Goal: Book appointment/travel/reservation

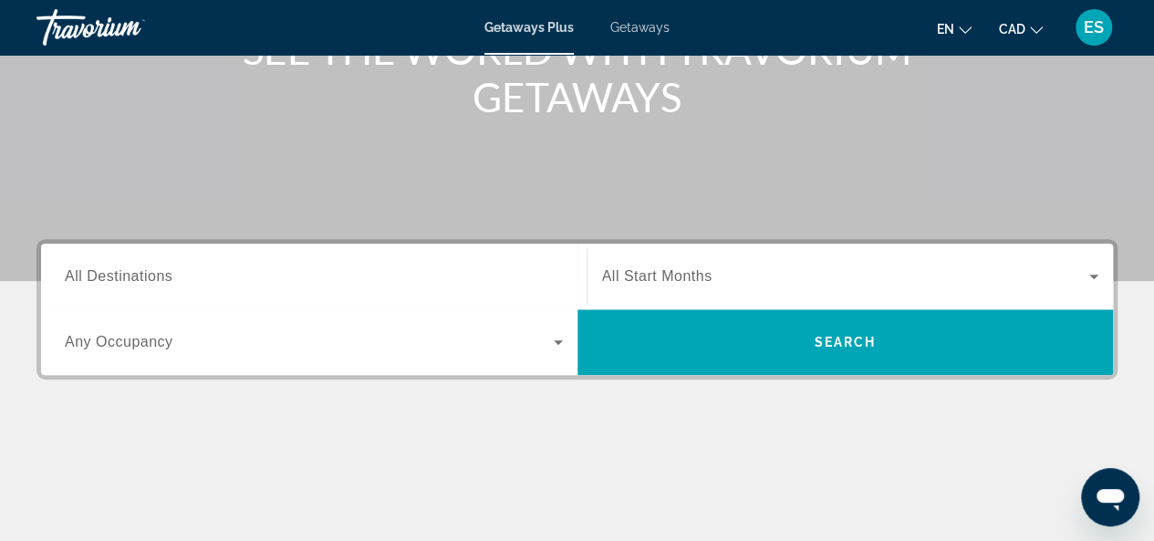
scroll to position [365, 0]
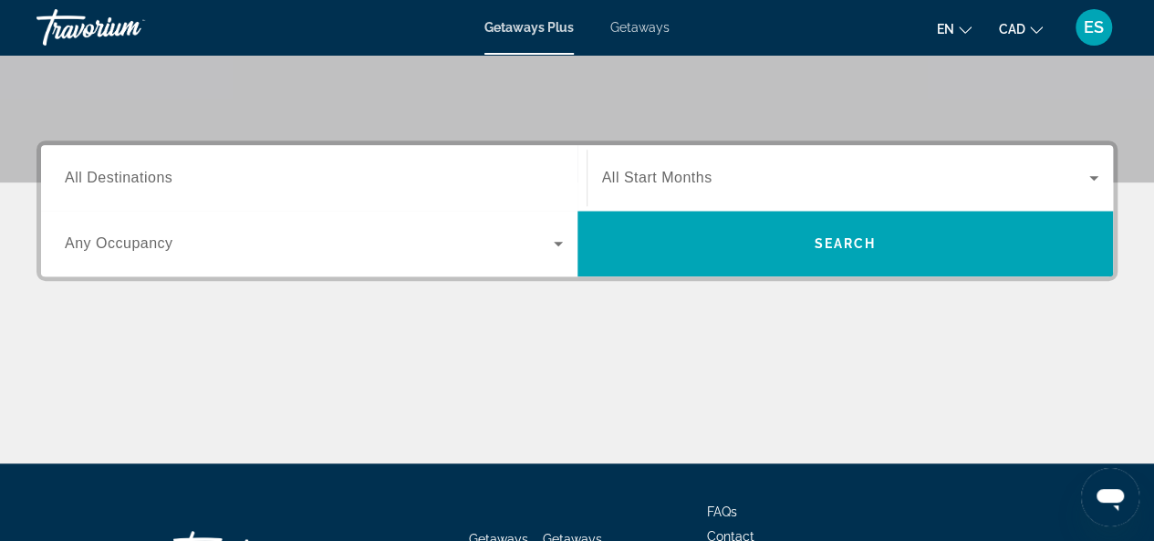
click at [145, 176] on span "All Destinations" at bounding box center [119, 178] width 108 height 16
click at [145, 176] on input "Destination All Destinations" at bounding box center [314, 179] width 498 height 22
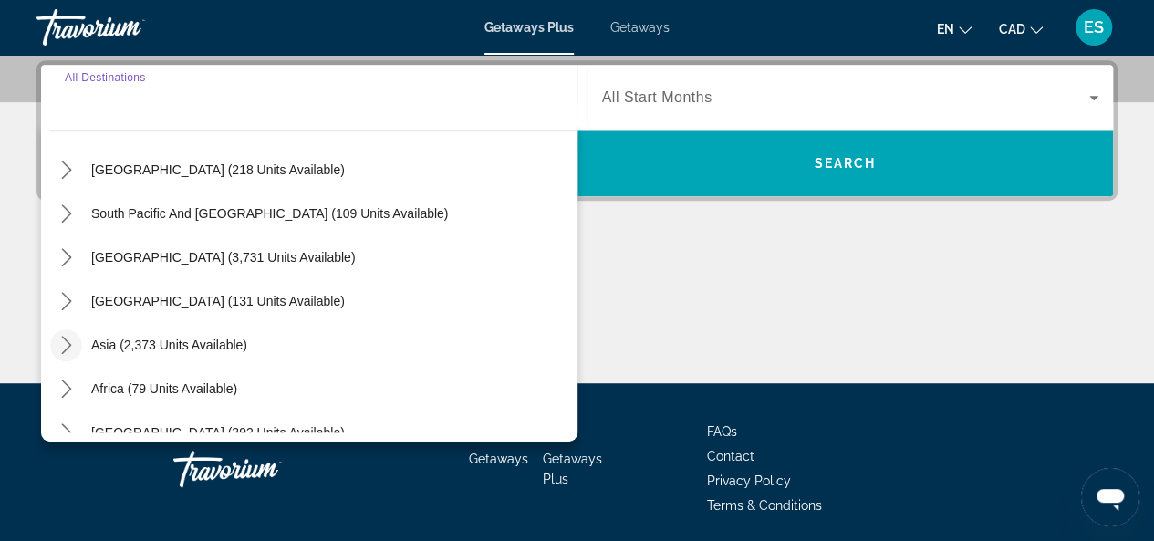
scroll to position [296, 0]
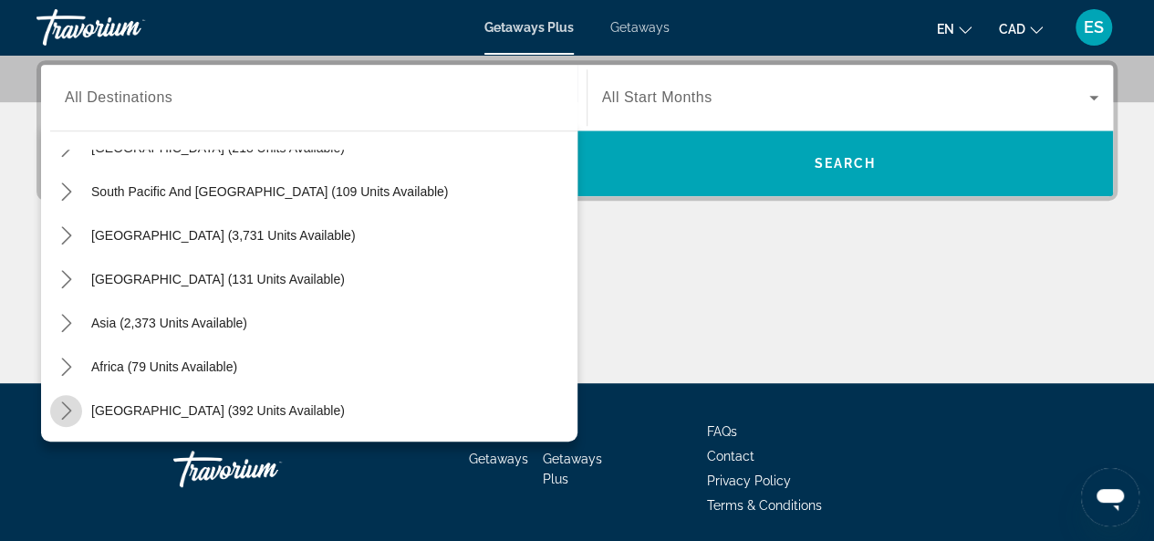
click at [66, 408] on icon "Toggle Middle East (392 units available) submenu" at bounding box center [66, 411] width 18 height 18
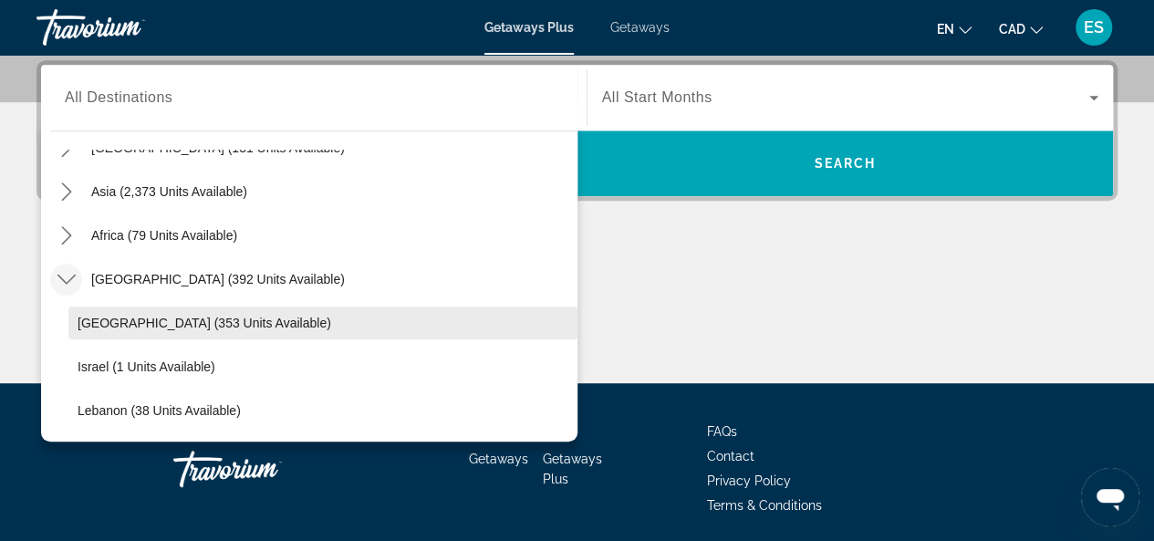
scroll to position [509, 0]
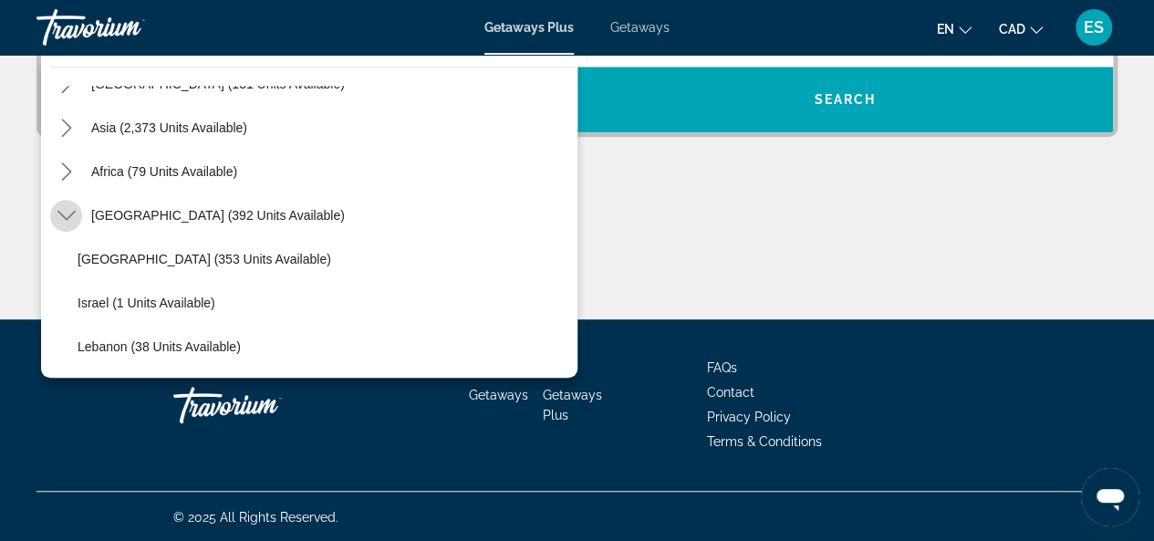
click at [63, 214] on icon "Toggle Middle East (392 units available) submenu" at bounding box center [66, 215] width 18 height 18
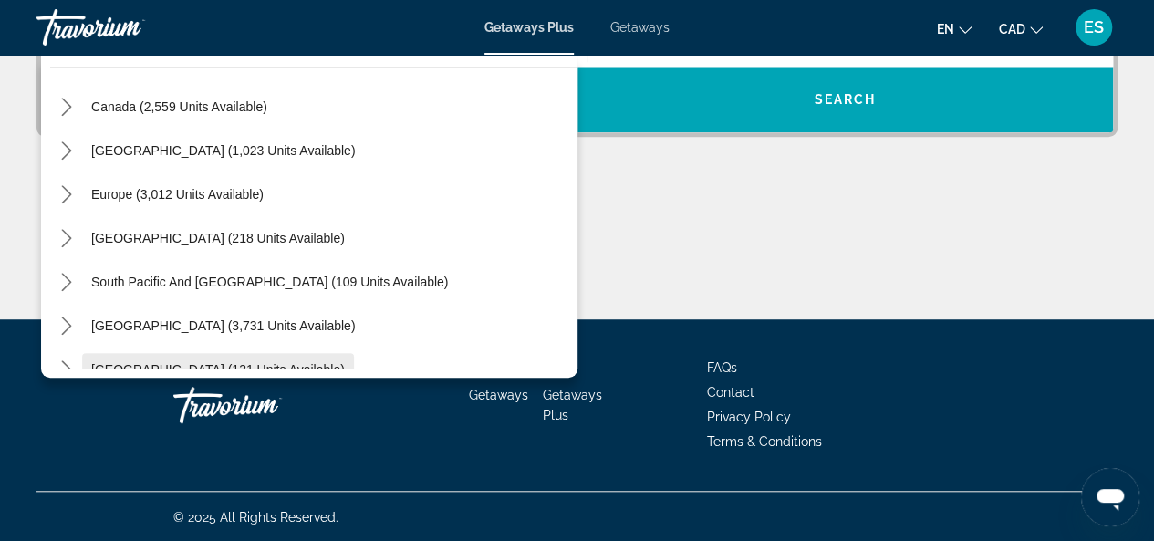
scroll to position [113, 0]
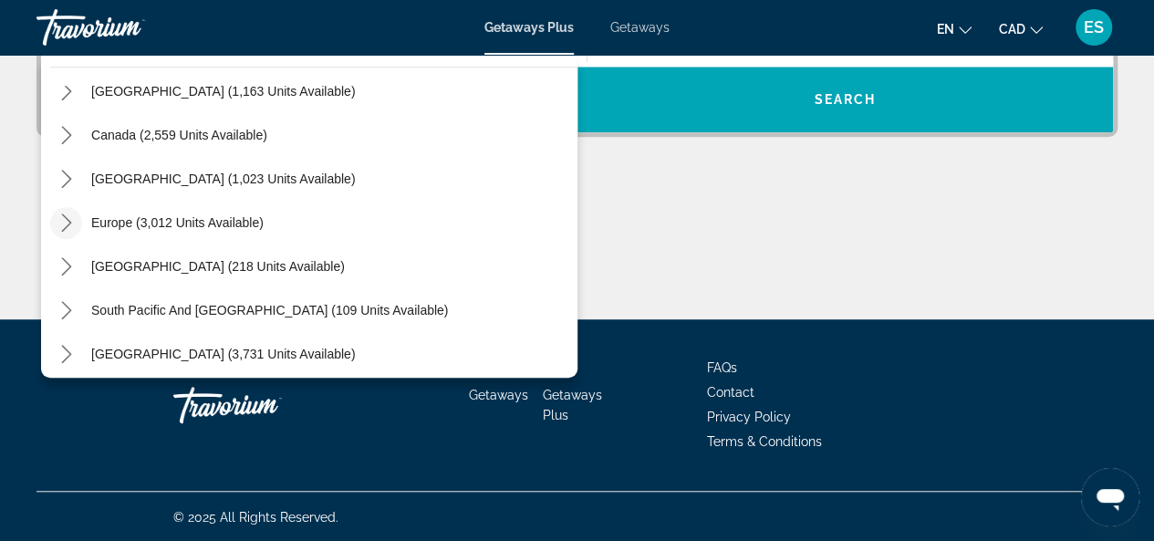
click at [67, 221] on icon "Toggle Europe (3,012 units available) submenu" at bounding box center [66, 223] width 18 height 18
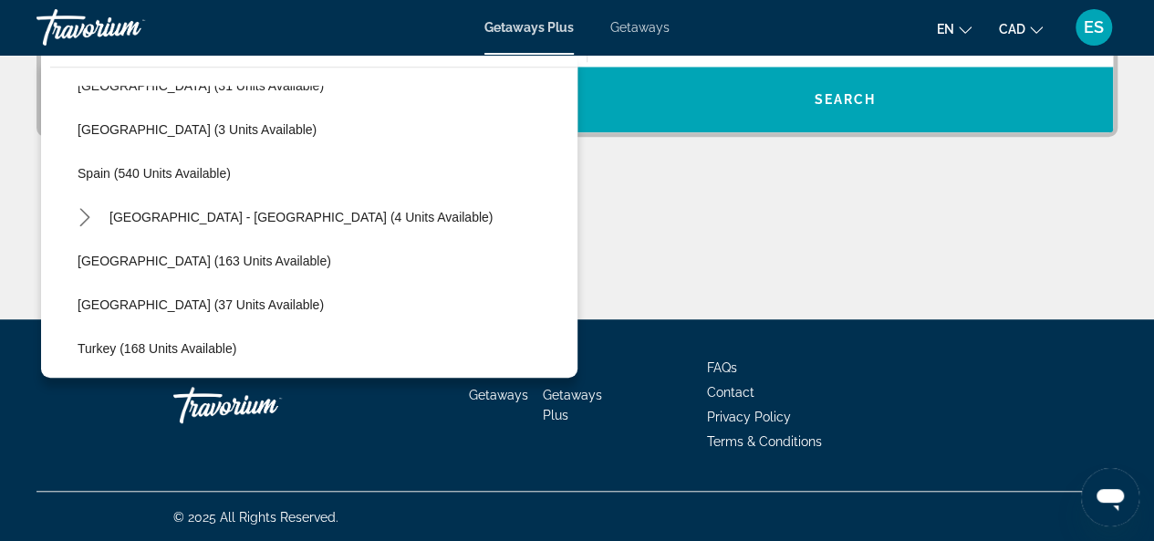
scroll to position [958, 0]
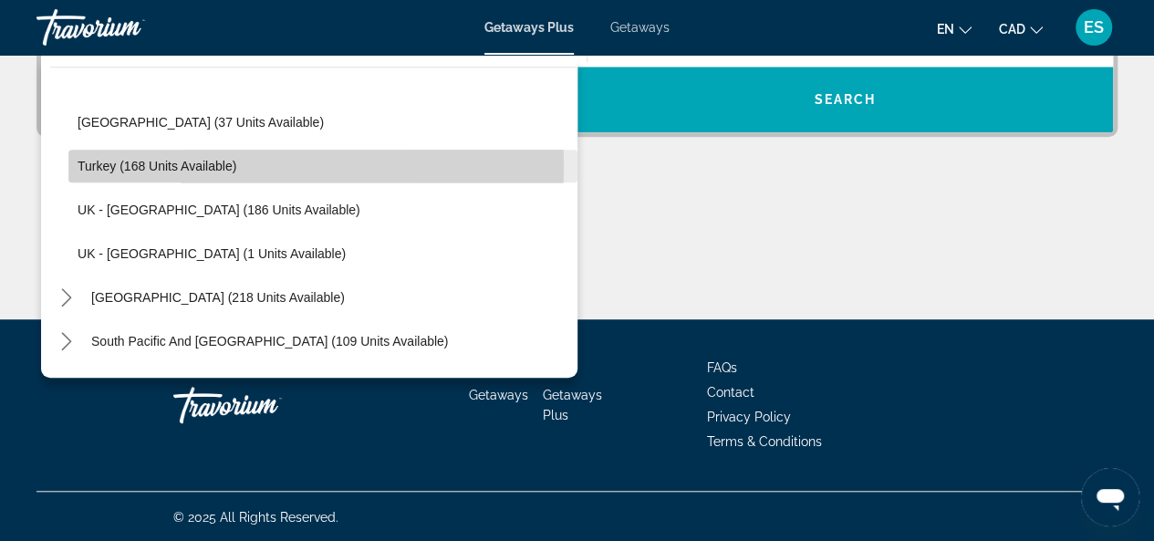
click at [140, 165] on span "Turkey (168 units available)" at bounding box center [157, 166] width 159 height 15
type input "**********"
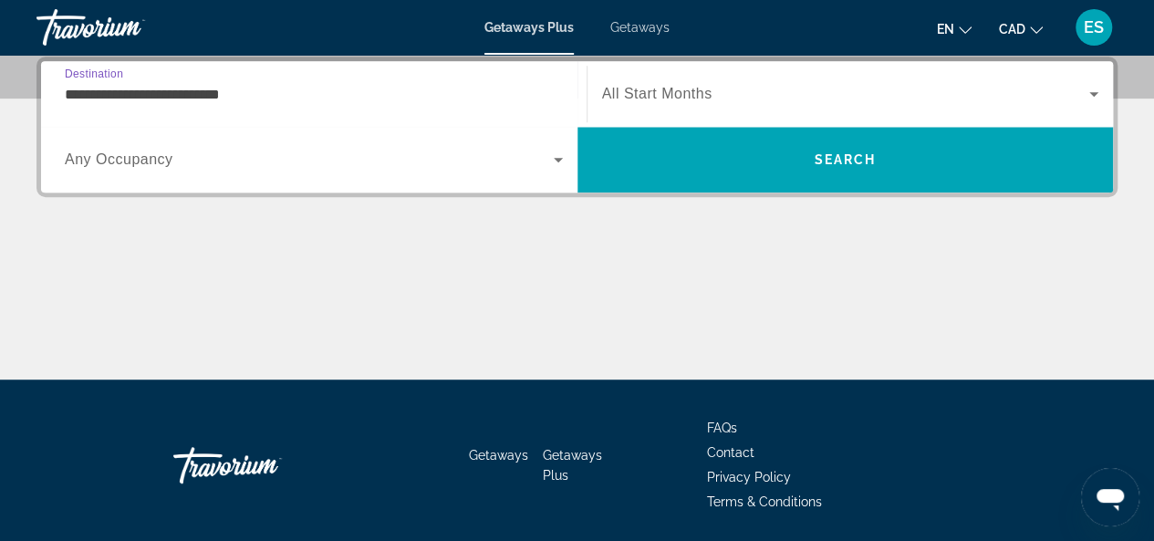
scroll to position [445, 0]
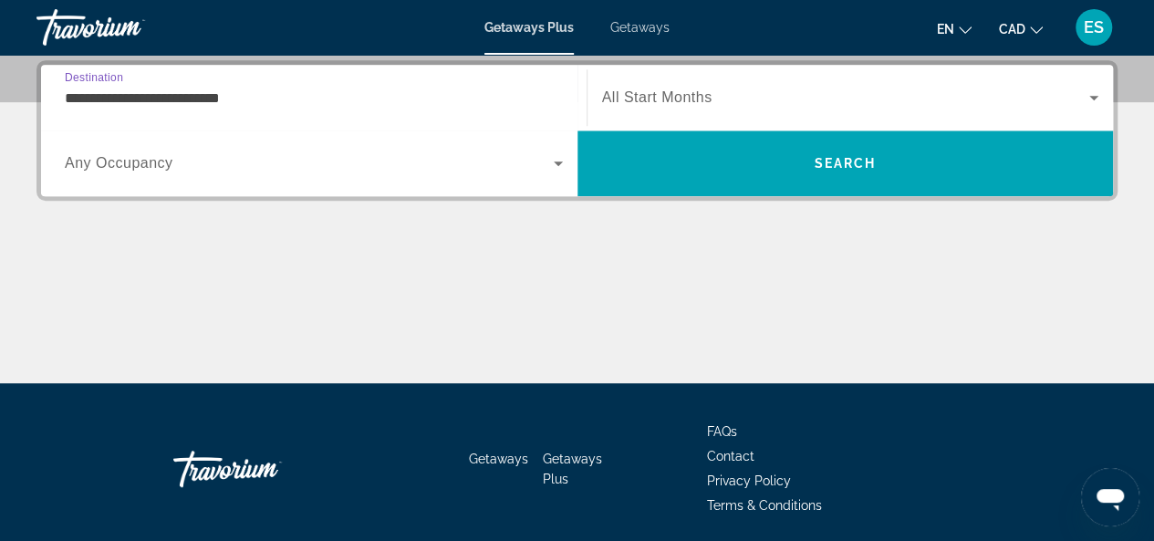
click at [561, 162] on icon "Search widget" at bounding box center [559, 163] width 22 height 22
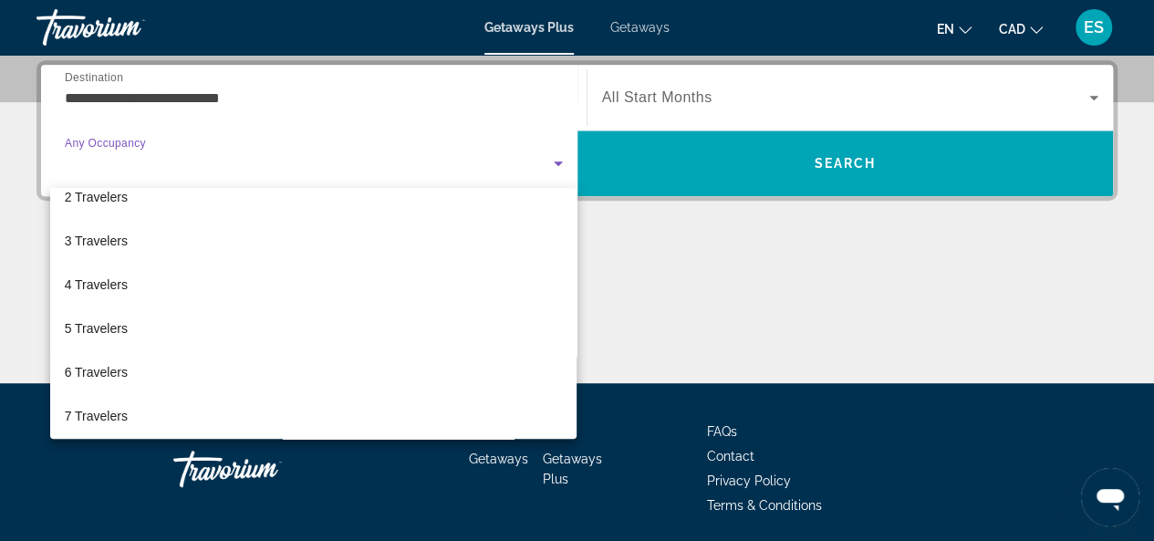
scroll to position [183, 0]
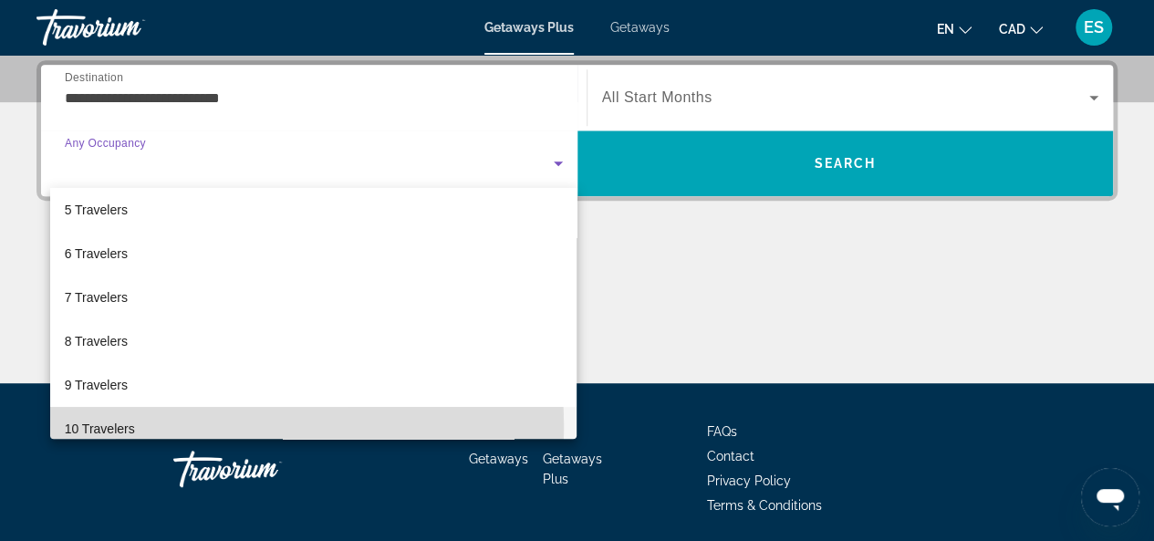
click at [108, 425] on span "10 Travelers" at bounding box center [100, 429] width 70 height 22
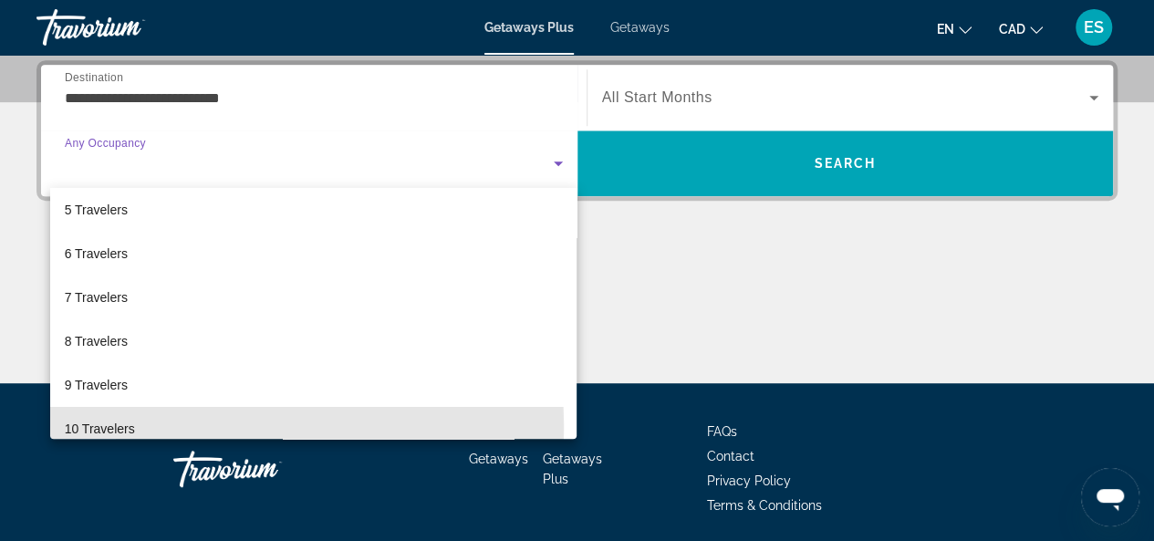
scroll to position [194, 0]
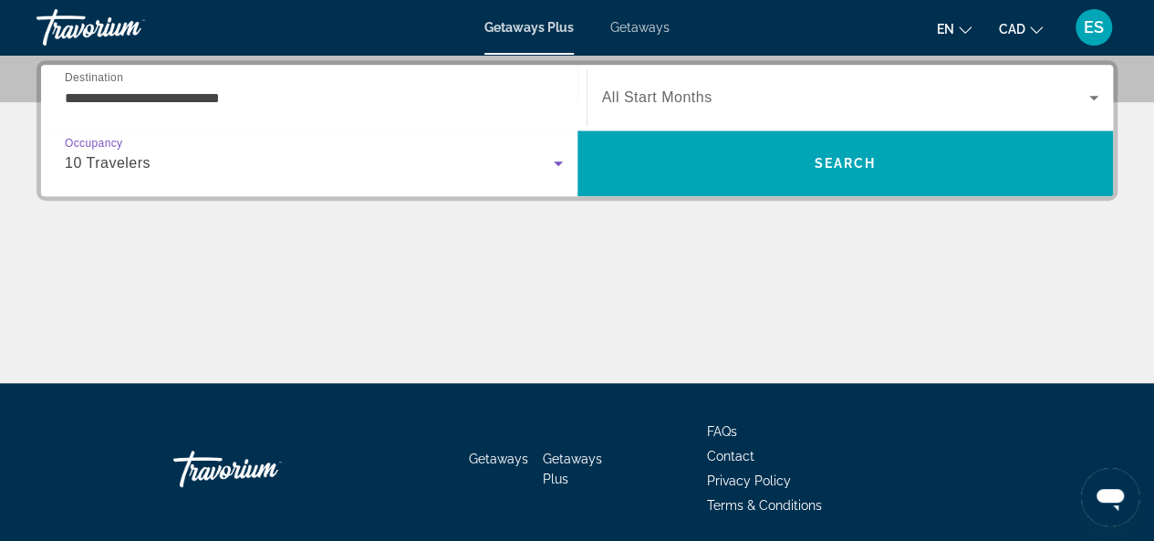
click at [715, 101] on span "Search widget" at bounding box center [846, 98] width 488 height 22
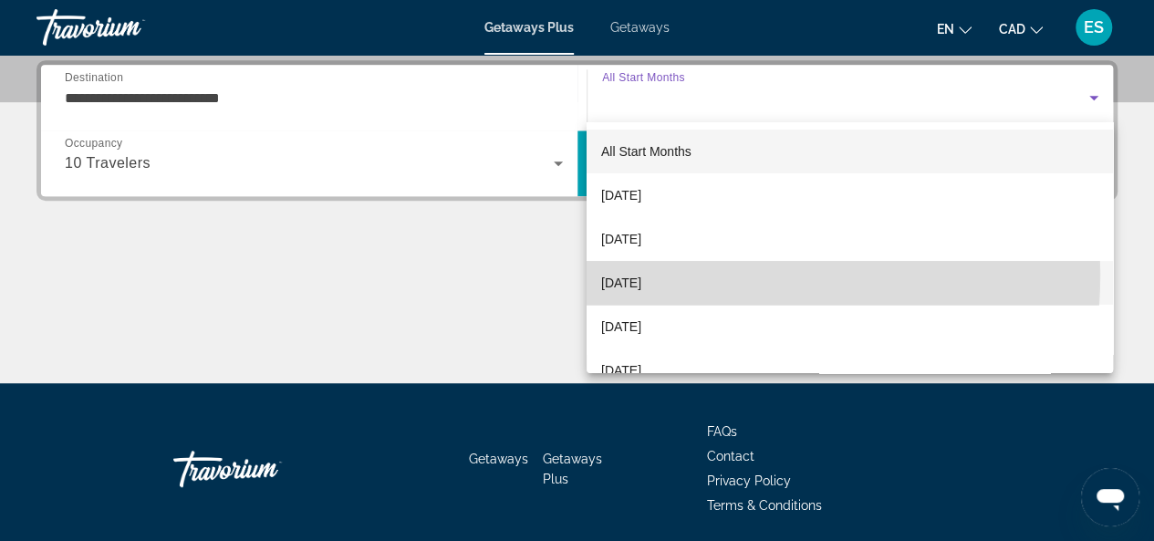
click at [642, 273] on span "[DATE]" at bounding box center [621, 283] width 40 height 22
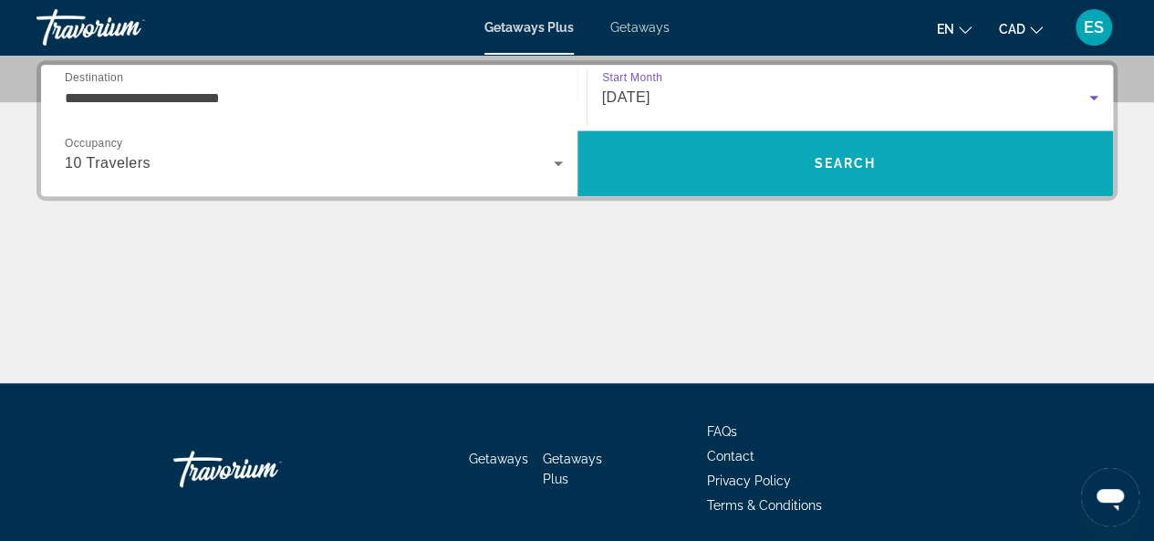
click at [825, 165] on span "Search" at bounding box center [845, 163] width 62 height 15
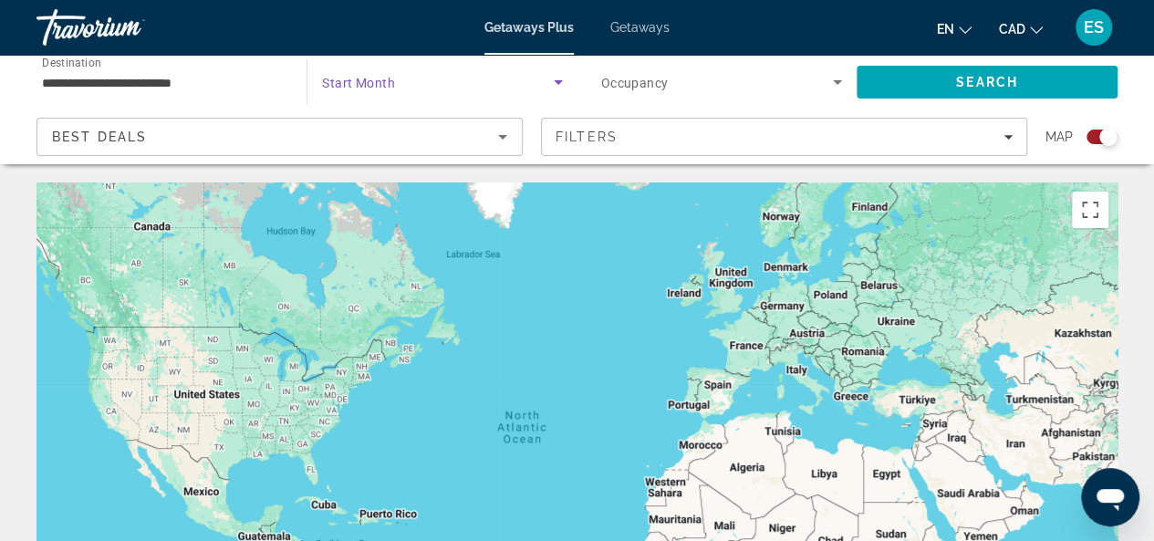
click at [558, 81] on icon "Search widget" at bounding box center [558, 82] width 9 height 5
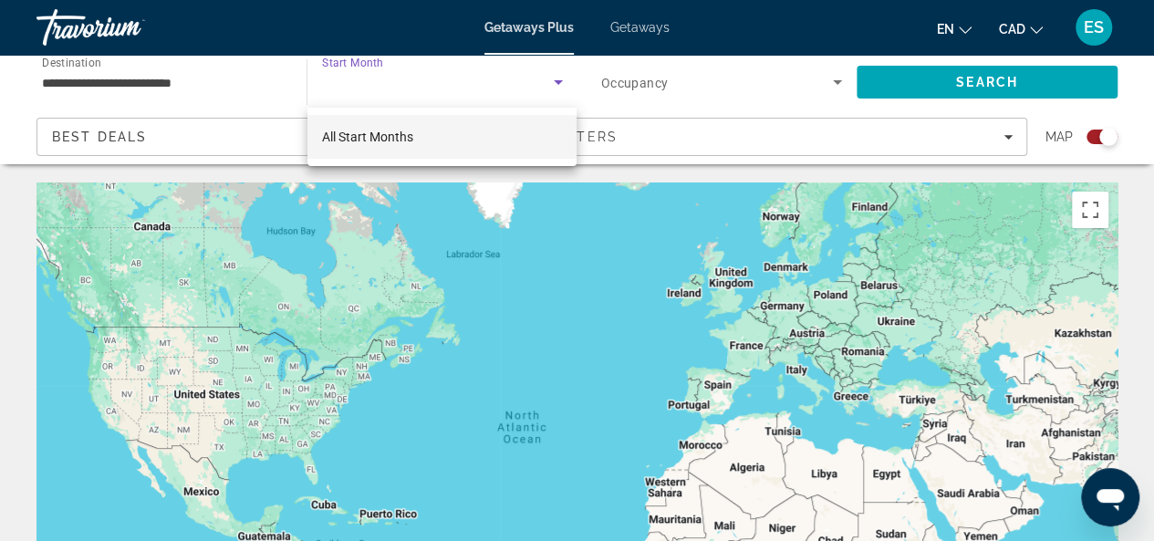
click at [413, 132] on span "All Start Months" at bounding box center [367, 137] width 91 height 15
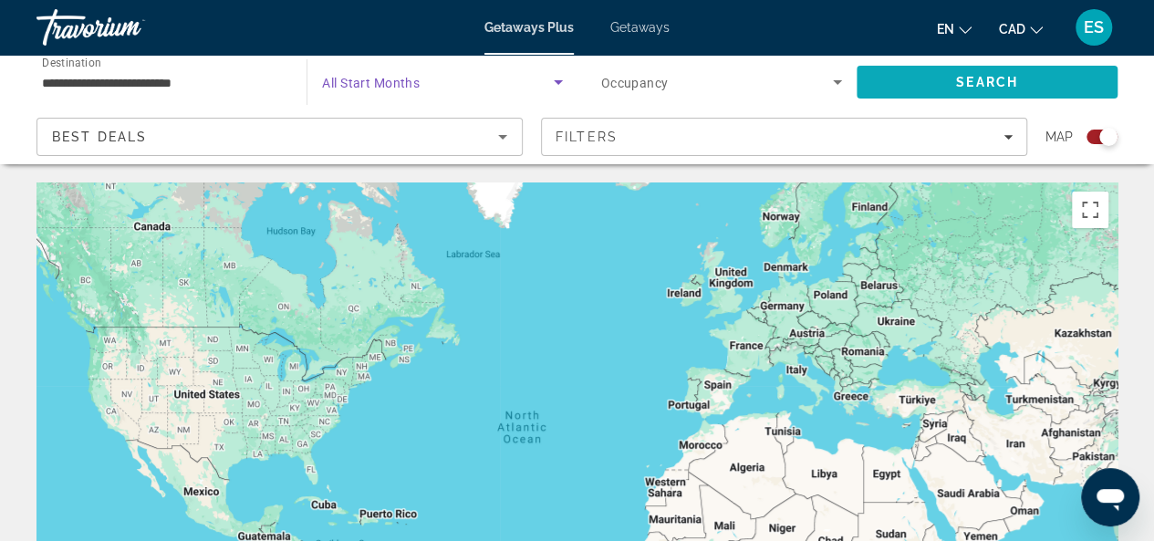
click at [948, 78] on span "Search" at bounding box center [987, 82] width 261 height 44
click at [830, 79] on icon "Search widget" at bounding box center [838, 82] width 22 height 22
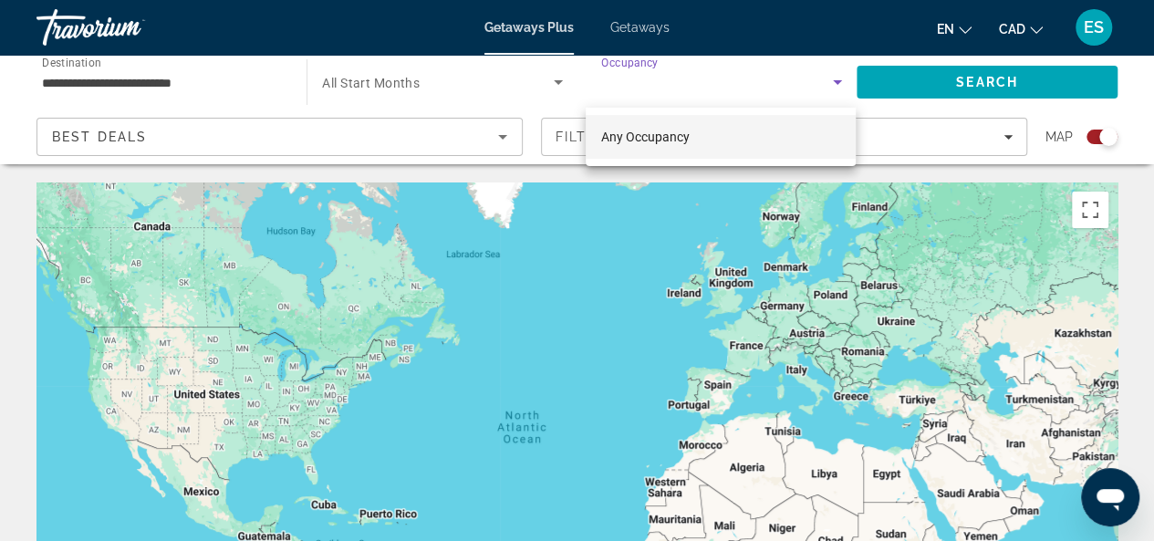
click at [628, 133] on span "Any Occupancy" at bounding box center [644, 137] width 89 height 15
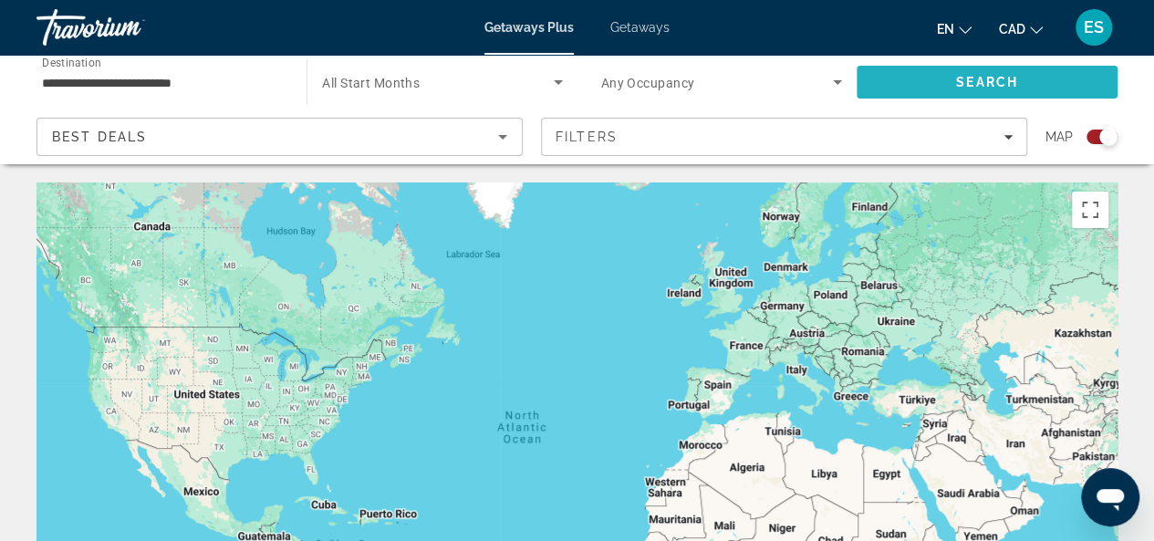
click at [955, 79] on span "Search" at bounding box center [987, 82] width 261 height 44
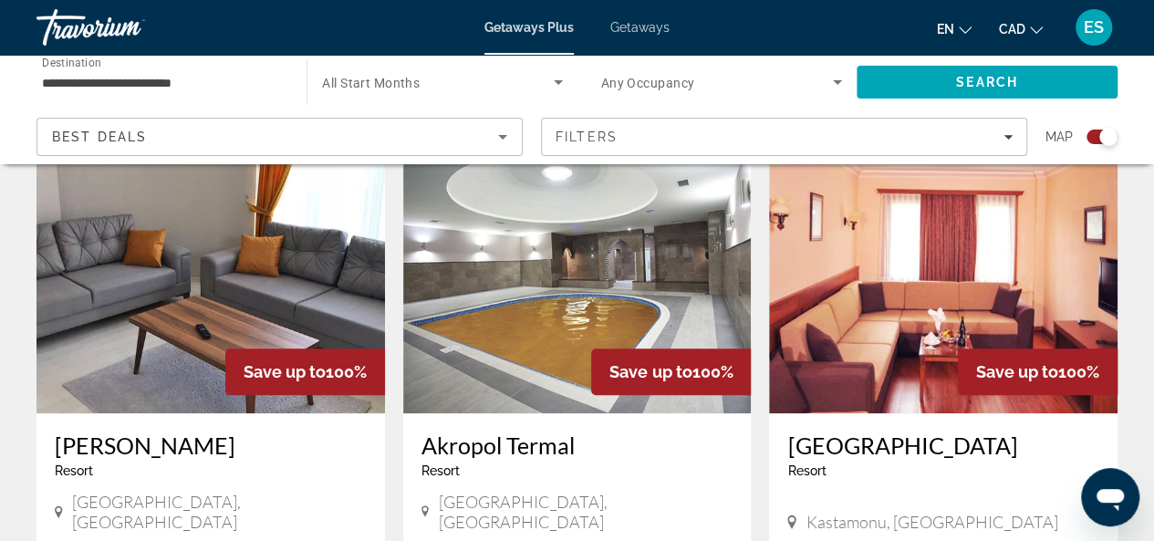
scroll to position [456, 0]
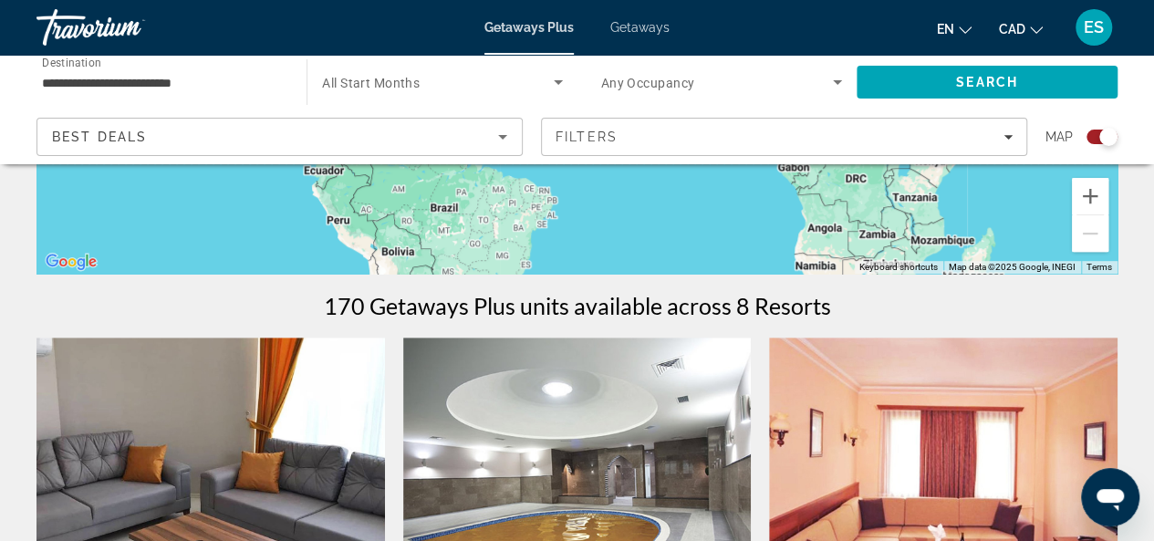
click at [634, 27] on span "Getaways" at bounding box center [640, 27] width 59 height 15
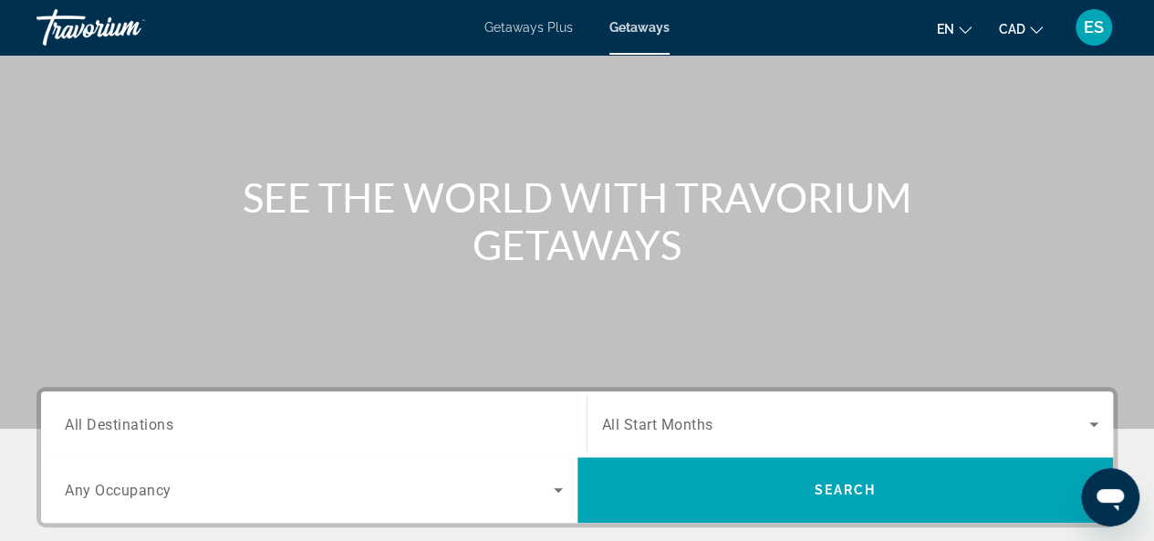
scroll to position [365, 0]
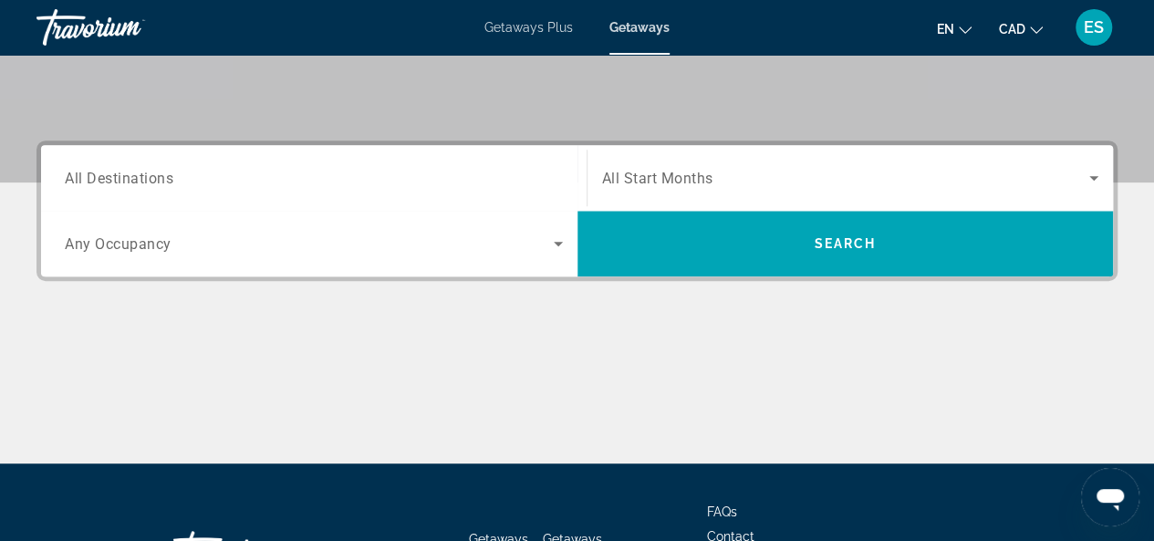
click at [150, 183] on span "All Destinations" at bounding box center [119, 177] width 109 height 17
click at [150, 183] on input "Destination All Destinations" at bounding box center [314, 179] width 498 height 22
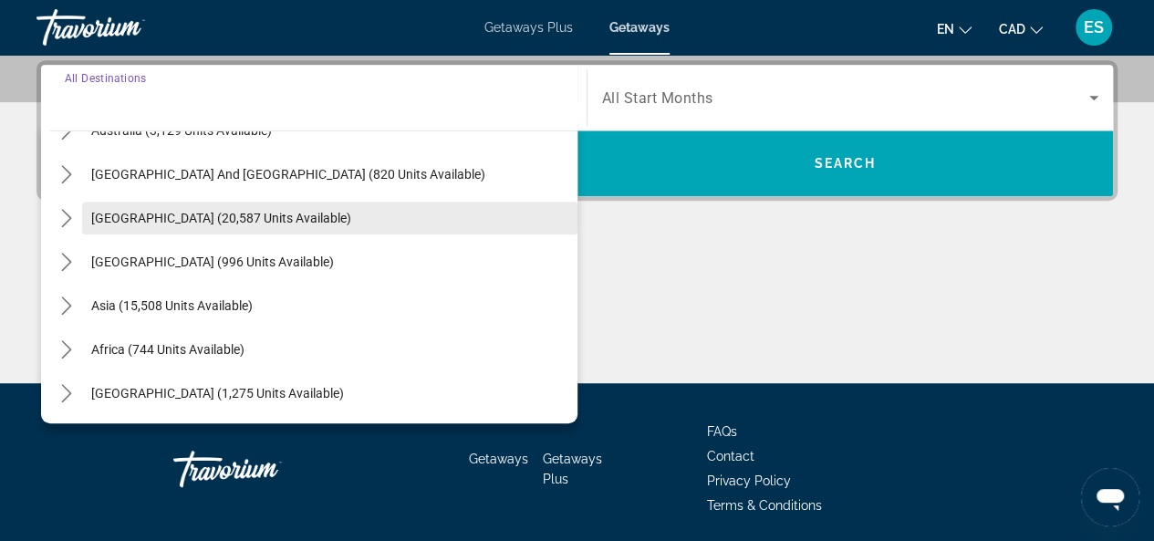
scroll to position [296, 0]
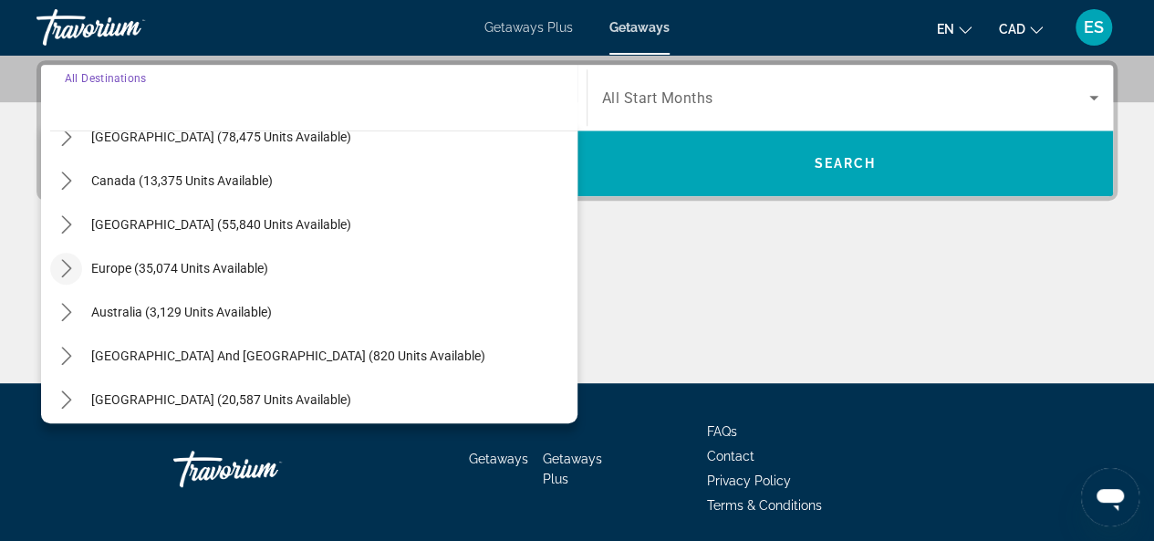
click at [69, 265] on icon "Toggle Europe (35,074 units available) submenu" at bounding box center [66, 268] width 18 height 18
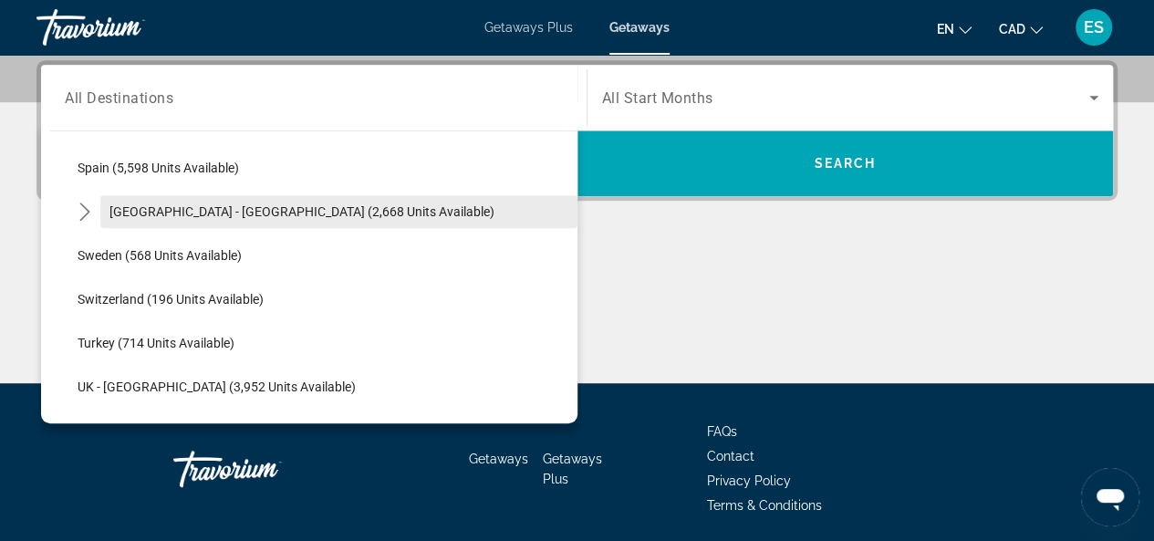
scroll to position [1141, 0]
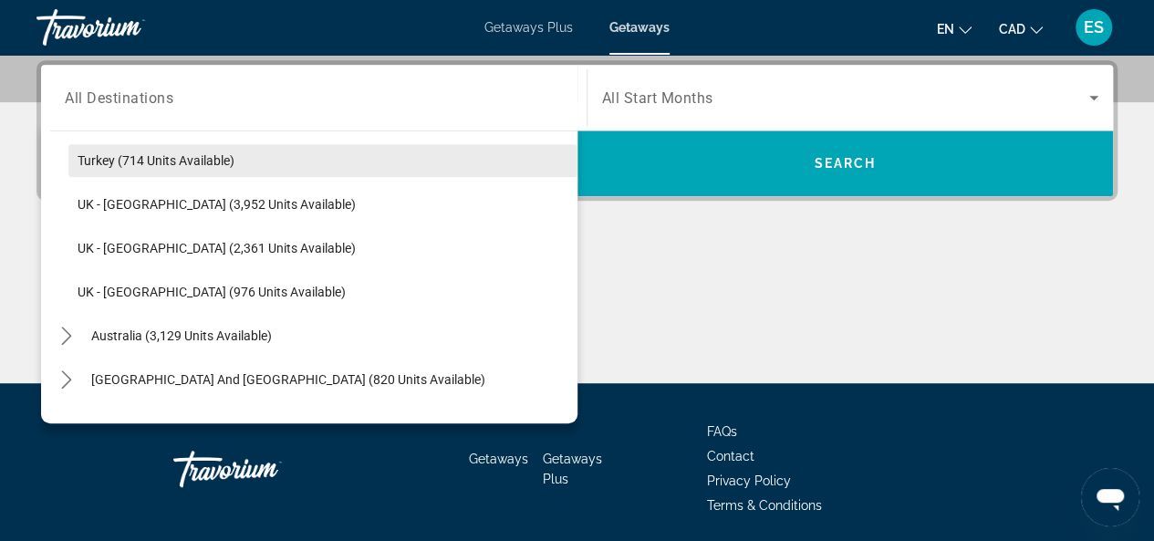
click at [151, 162] on span "Turkey (714 units available)" at bounding box center [156, 160] width 157 height 15
type input "**********"
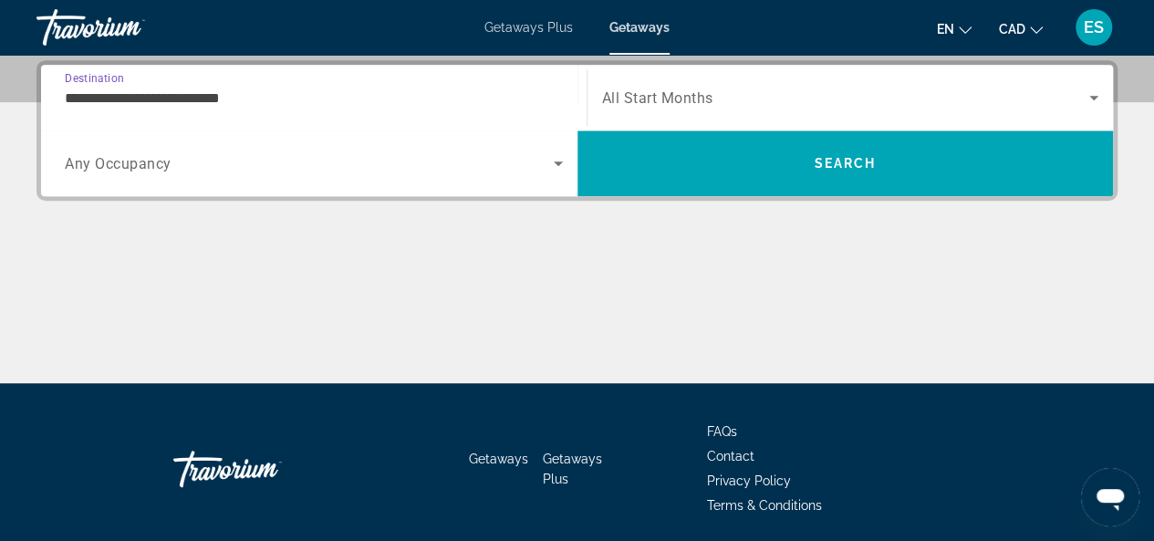
click at [161, 160] on span "Any Occupancy" at bounding box center [118, 163] width 107 height 17
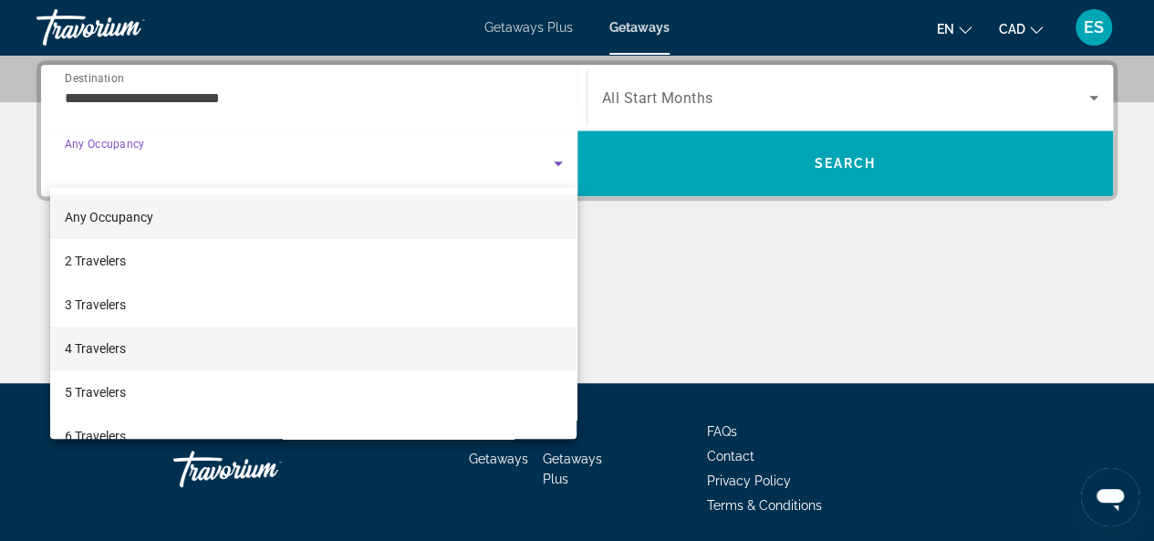
scroll to position [201, 0]
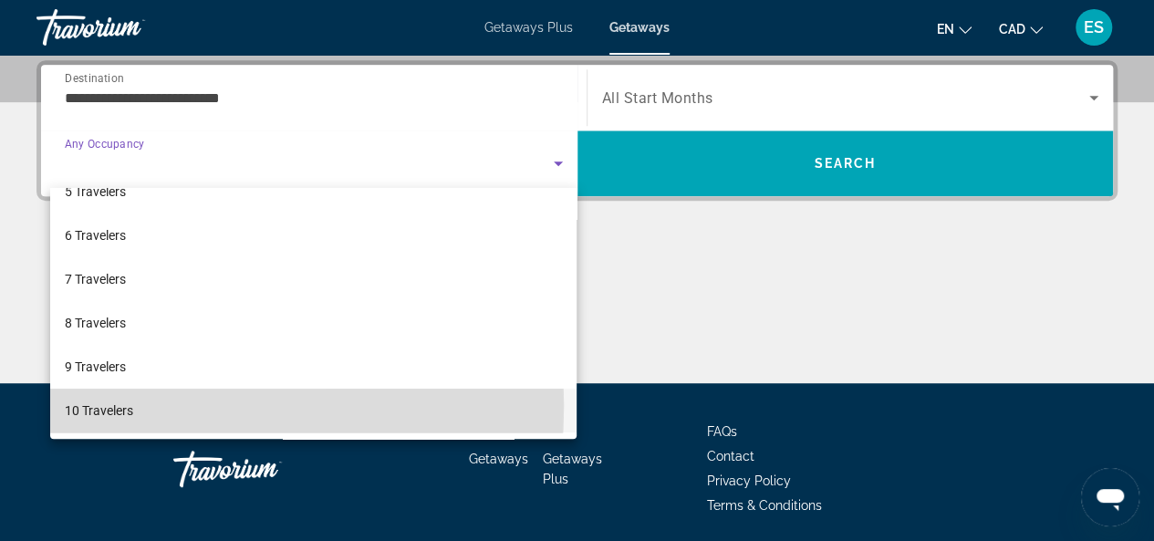
drag, startPoint x: 97, startPoint y: 405, endPoint x: 139, endPoint y: 395, distance: 43.2
click at [98, 405] on span "10 Travelers" at bounding box center [99, 411] width 68 height 22
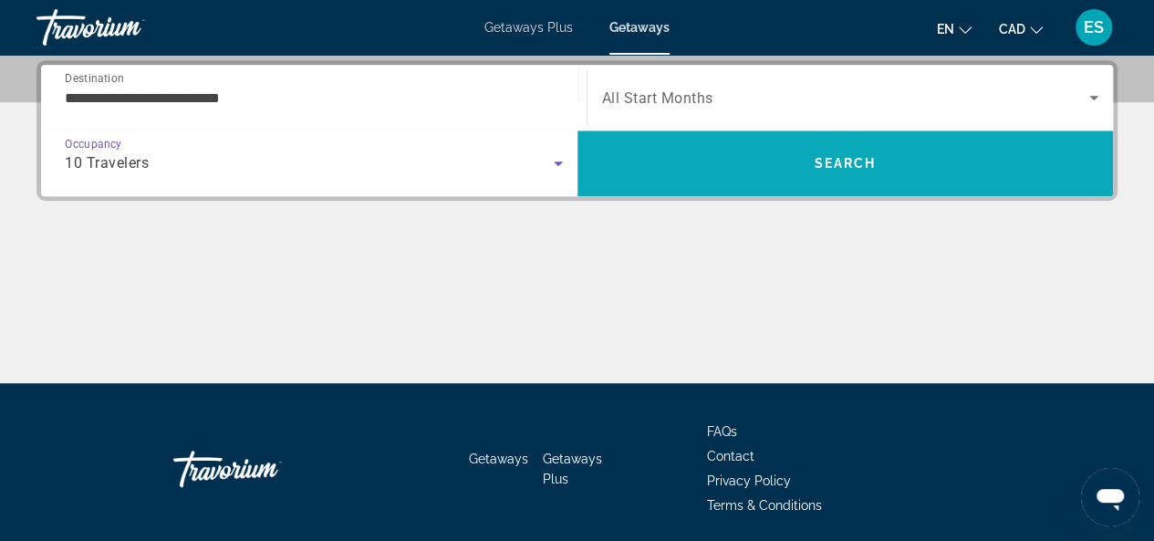
click at [807, 156] on span "Search" at bounding box center [846, 163] width 537 height 44
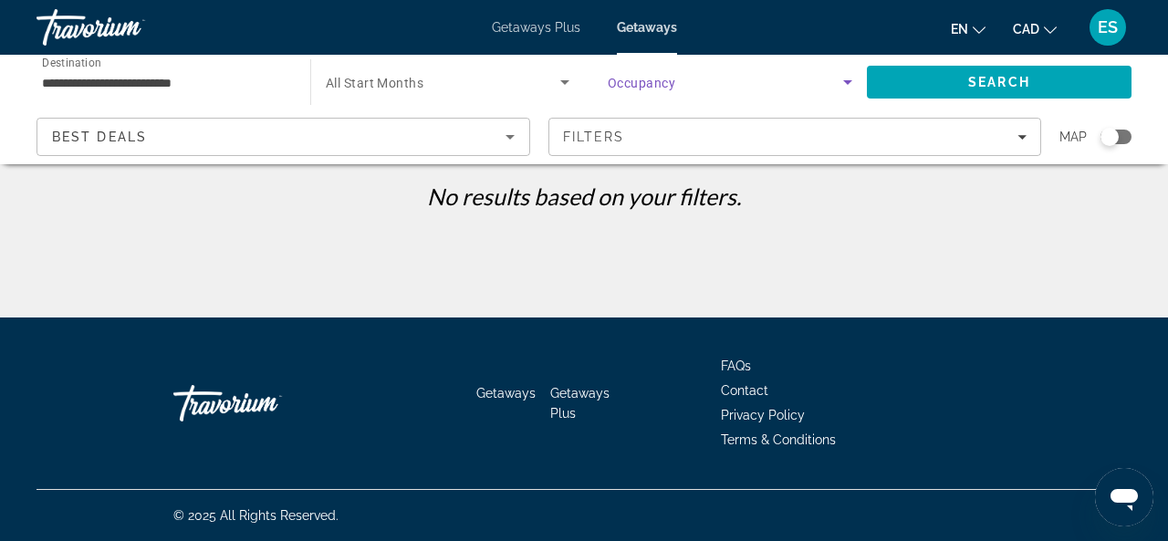
click at [684, 83] on span "Search widget" at bounding box center [725, 82] width 235 height 22
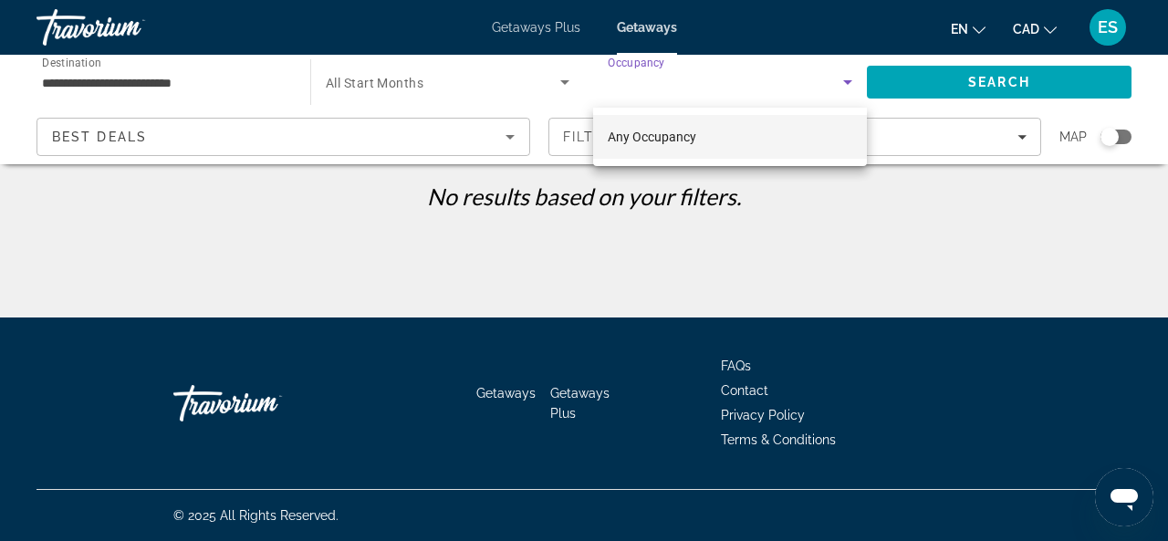
click at [642, 132] on span "Any Occupancy" at bounding box center [652, 137] width 89 height 15
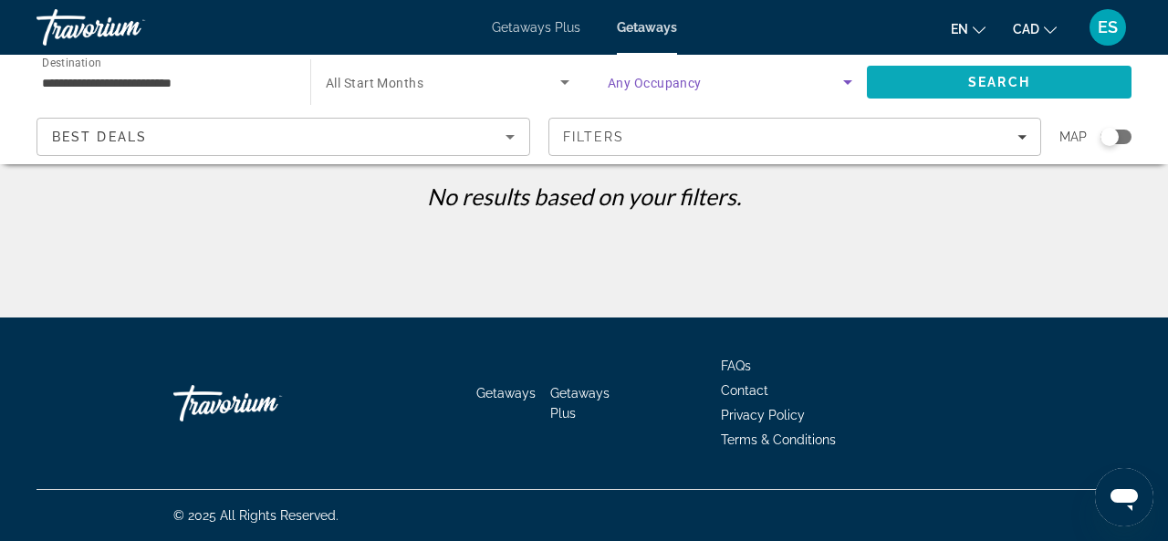
click at [974, 81] on span "Search" at bounding box center [999, 82] width 62 height 15
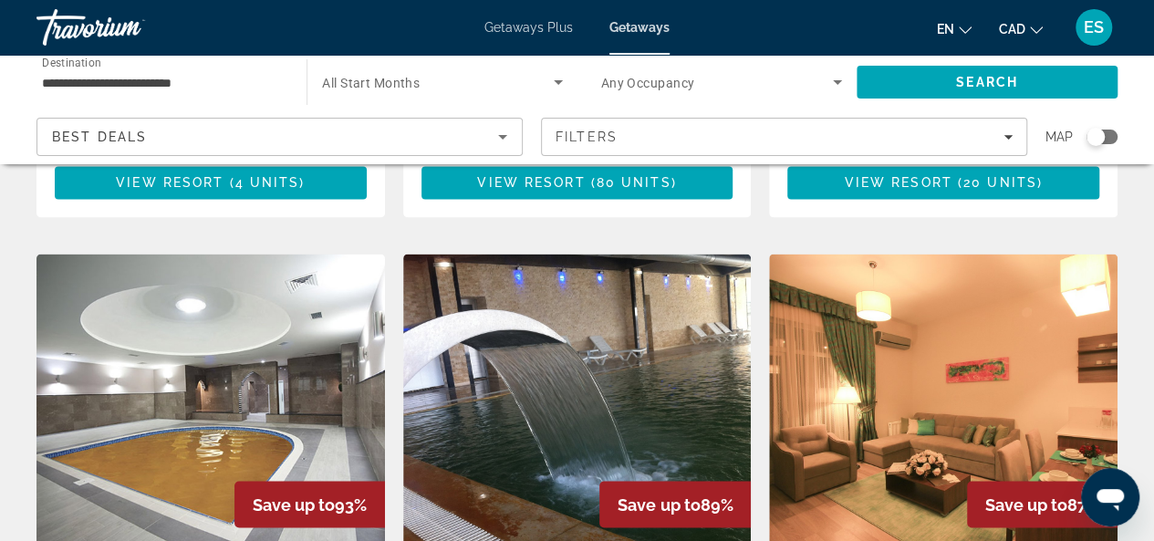
scroll to position [1095, 0]
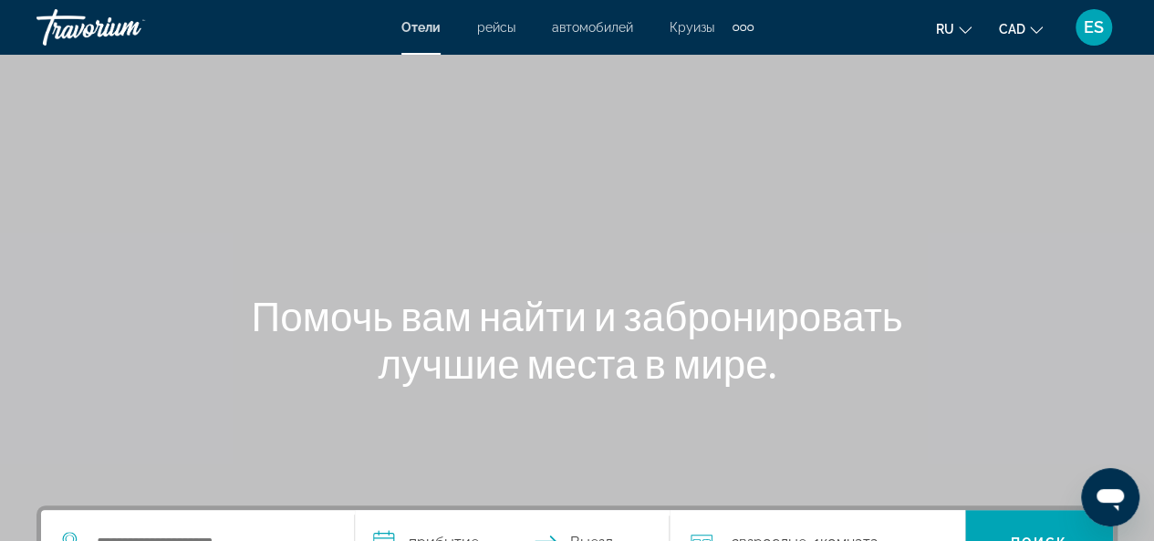
click at [746, 29] on div "Extra navigation items" at bounding box center [743, 27] width 21 height 27
